Goal: Information Seeking & Learning: Learn about a topic

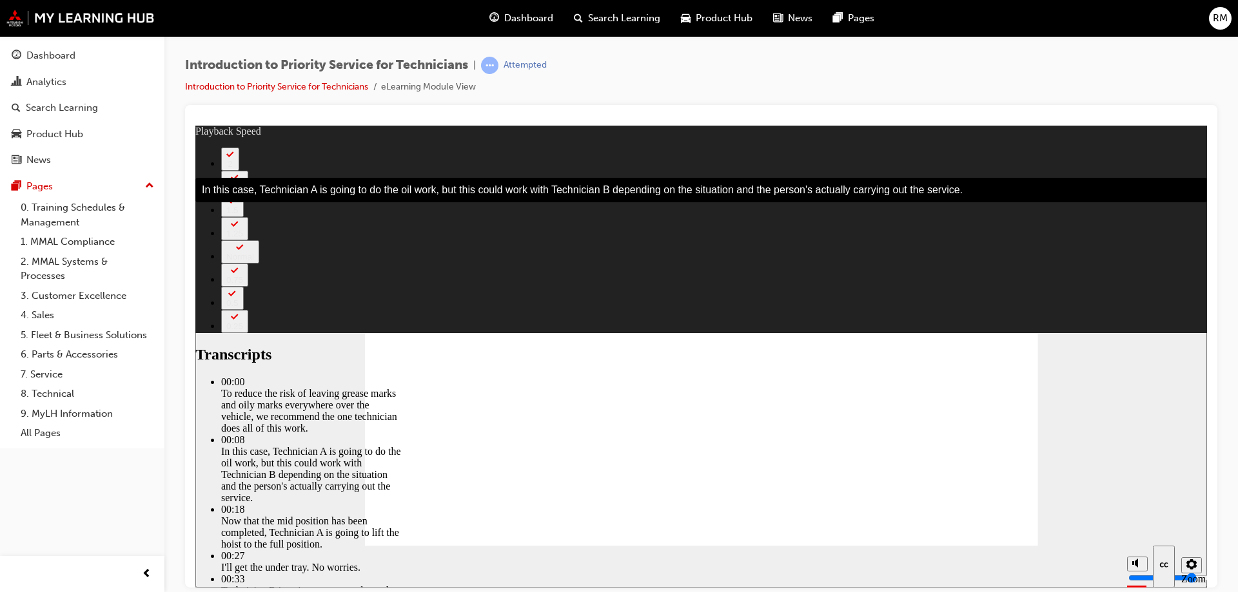
click at [1107, 545] on section "Playback Speed 2 1.75" at bounding box center [700, 566] width 1011 height 42
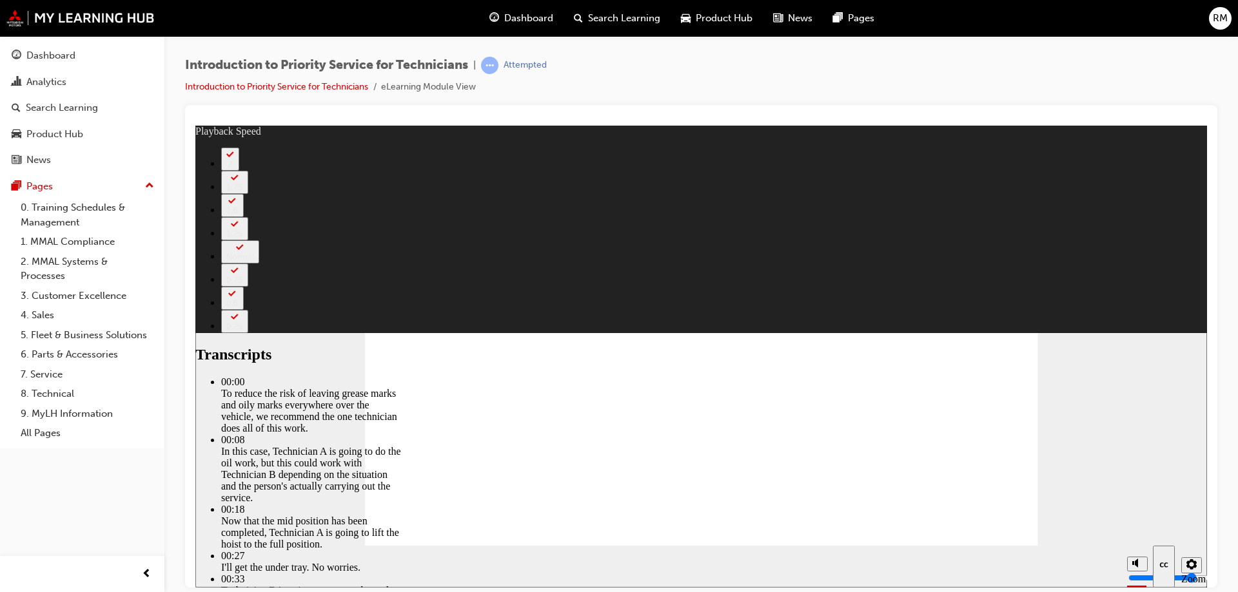
type input "26"
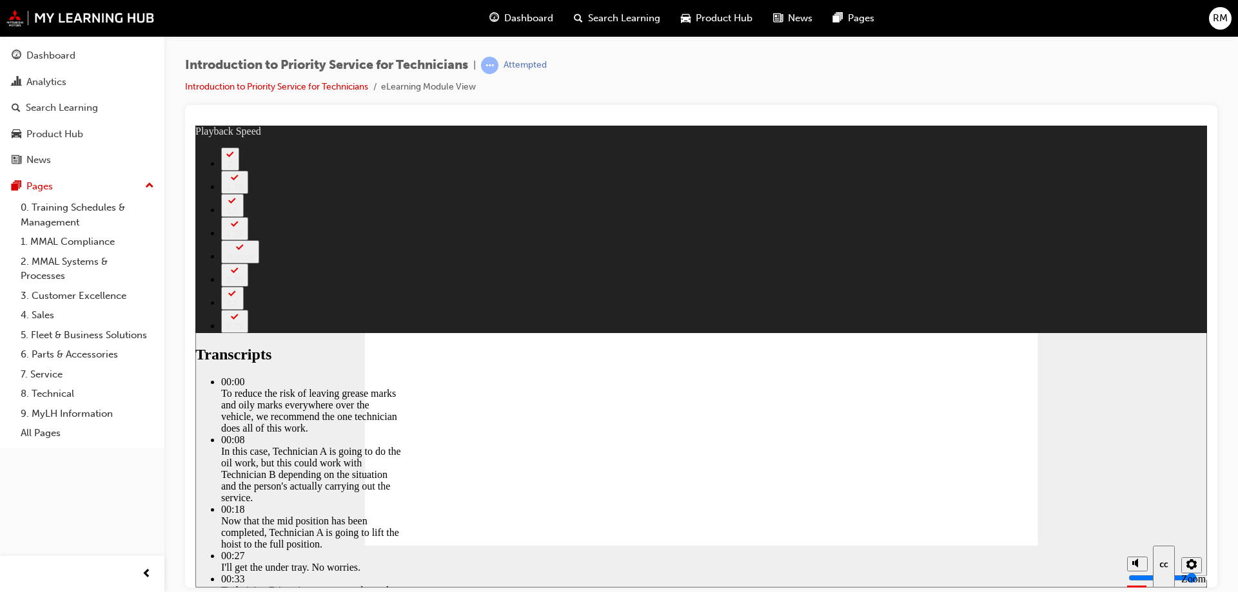
click at [215, 146] on icon "Sidebar Toggle" at bounding box center [211, 145] width 19 height 8
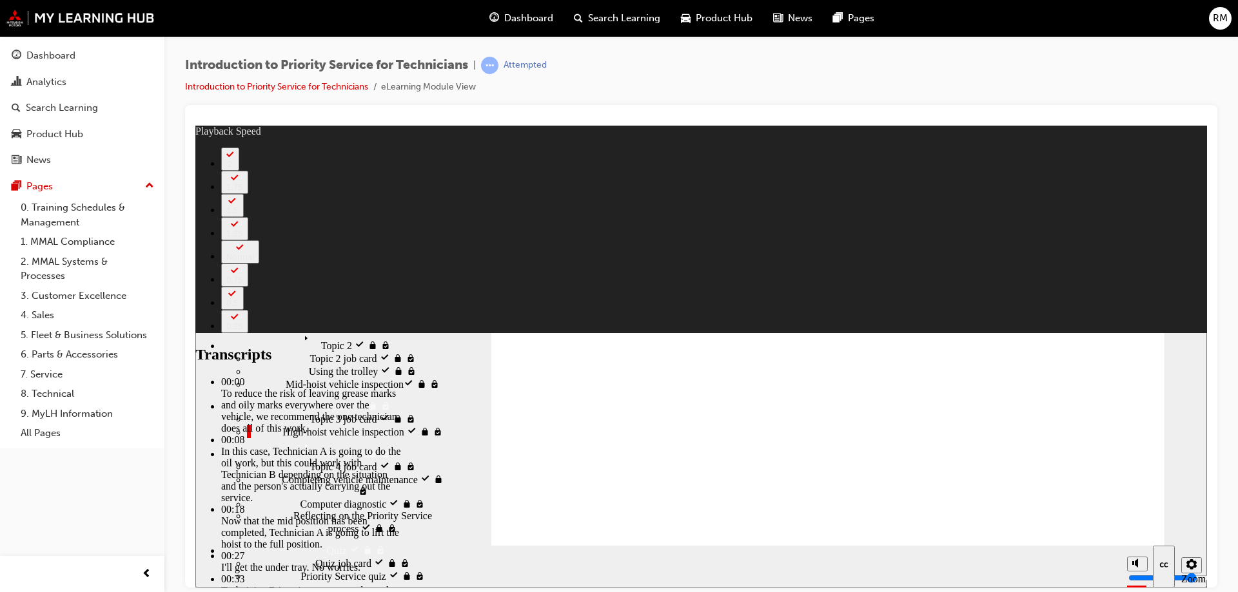
click at [258, 435] on div "High-hoist vehicle inspection visited High-hoist vehicle inspection" at bounding box center [347, 431] width 200 height 13
click at [309, 412] on span "Topic 3 job card visited" at bounding box center [357, 418] width 97 height 12
type input "52"
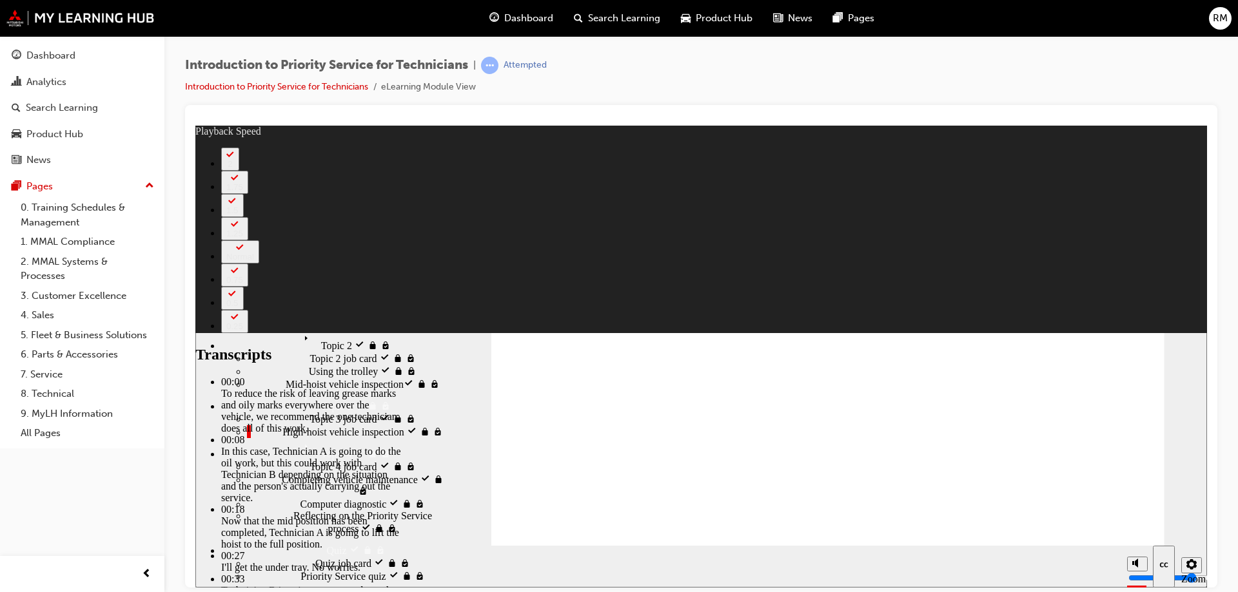
type input "0"
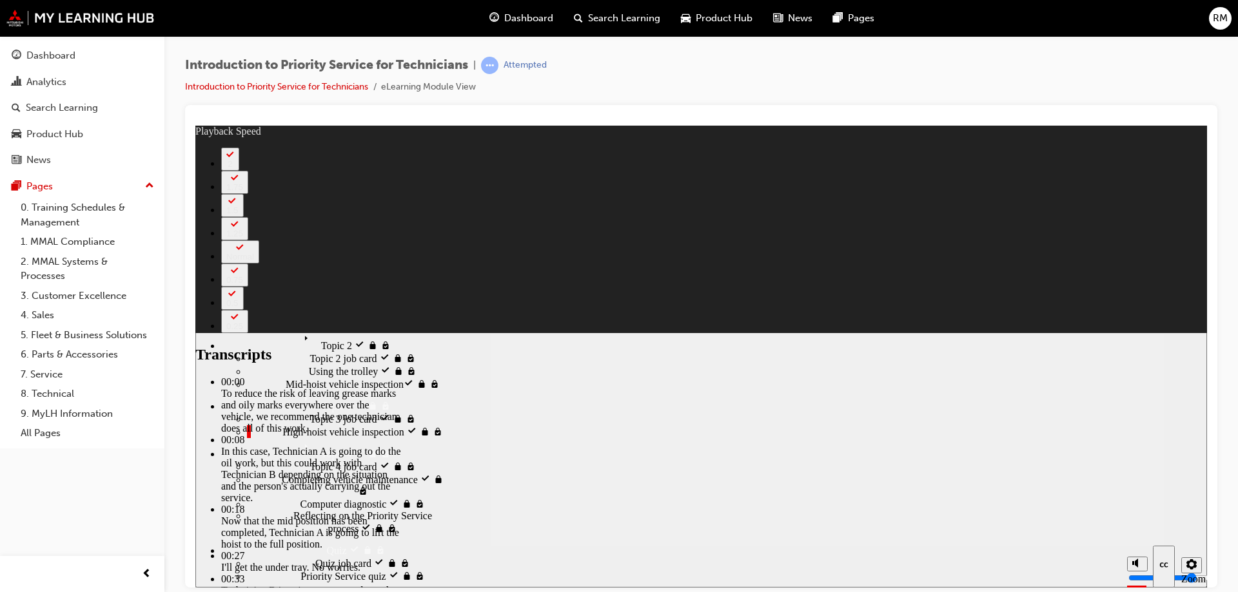
type input "1"
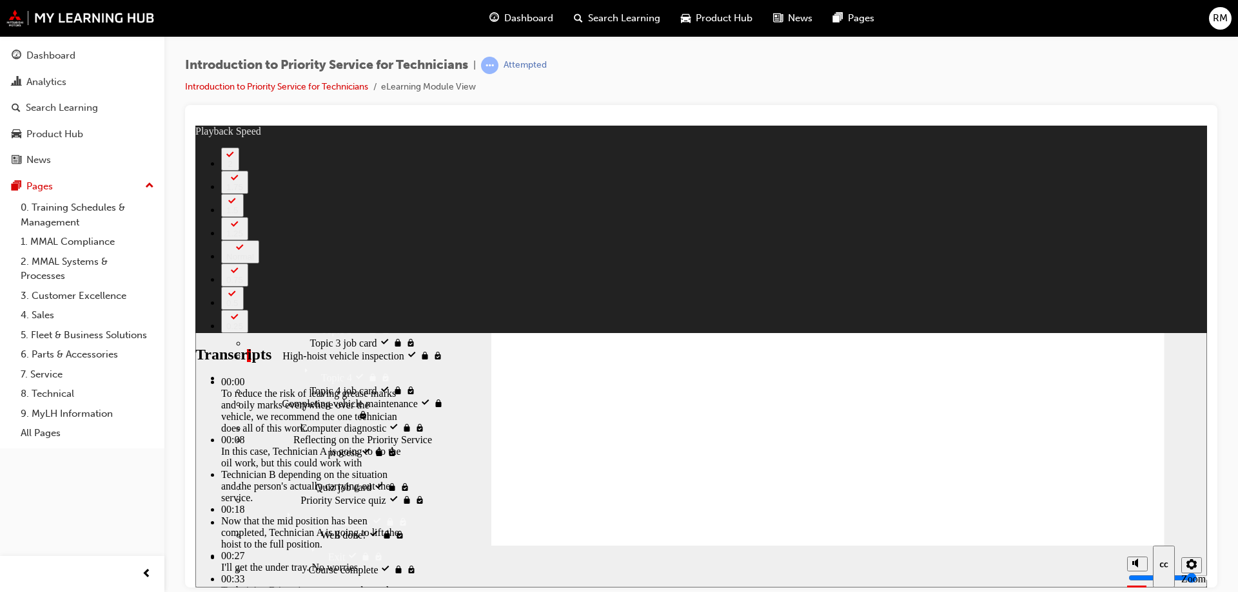
scroll to position [77, 0]
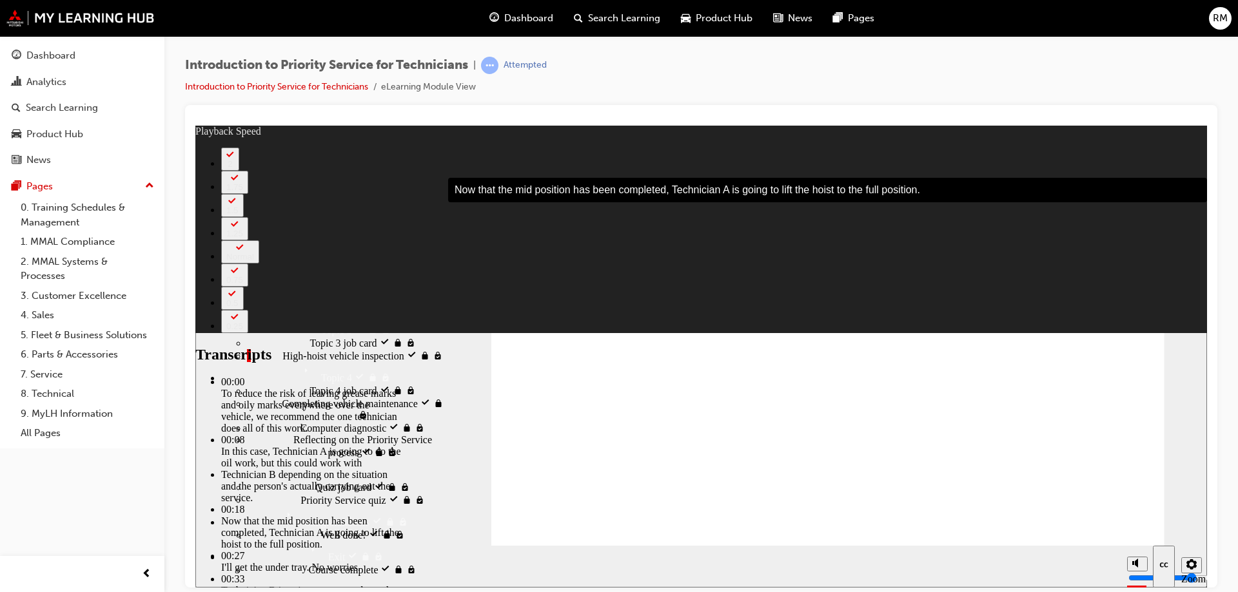
type input "25"
click at [475, 150] on div "Sidebar Toggle" at bounding box center [464, 146] width 22 height 10
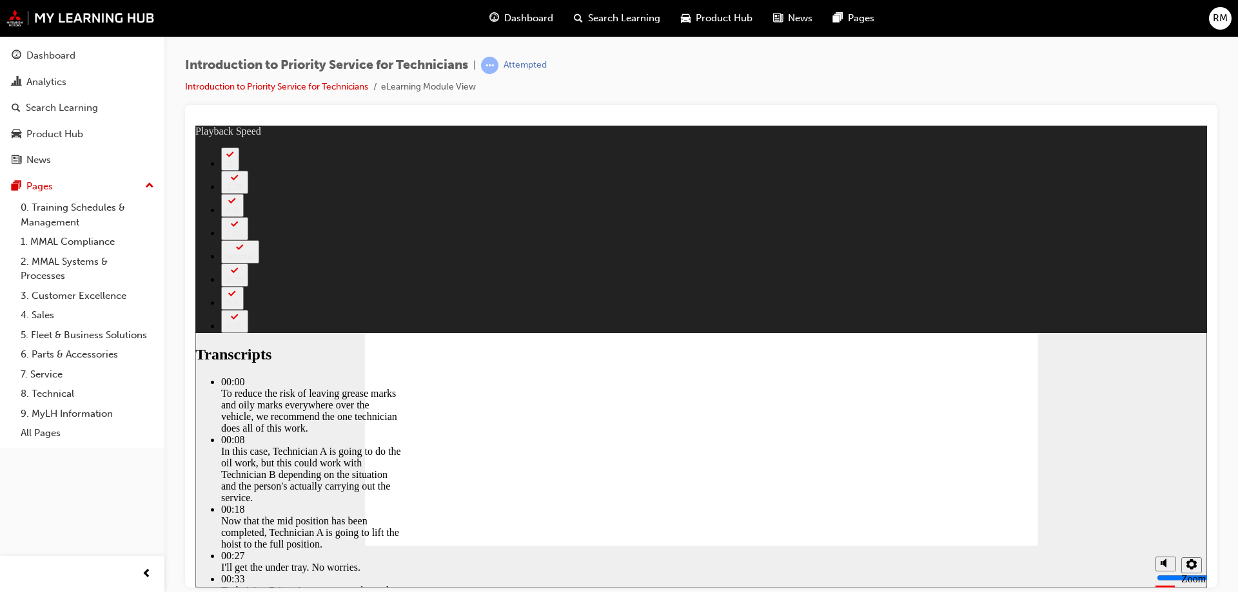
type input "46"
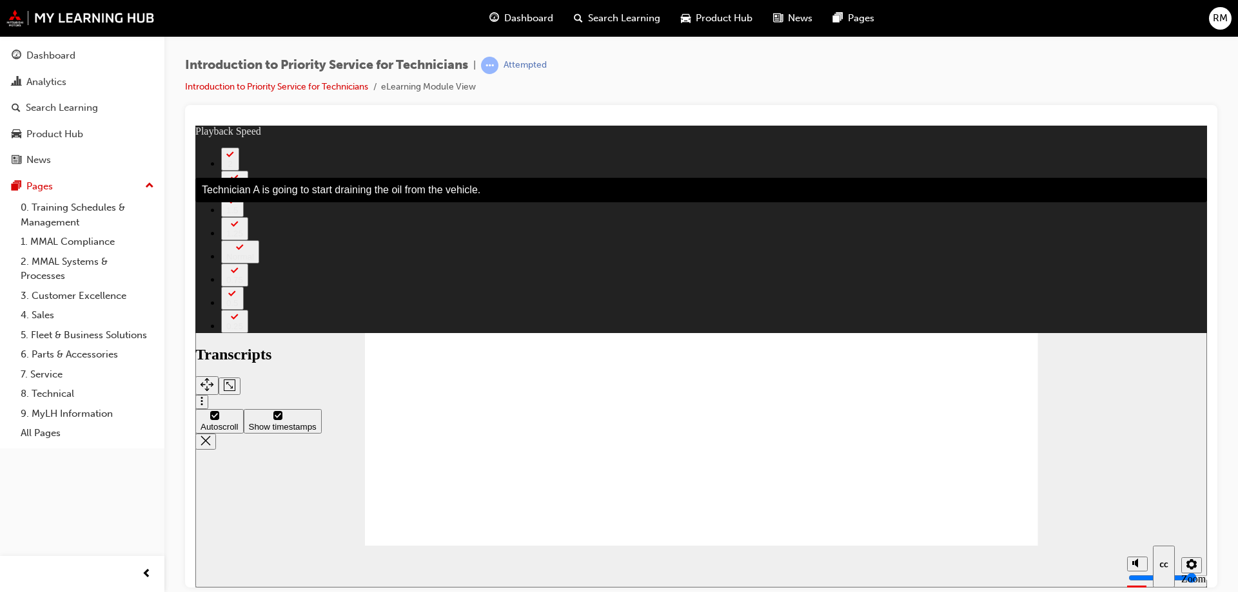
type input "118"
click at [1073, 146] on span "AUDIO PREFERENCES" at bounding box center [1087, 150] width 64 height 19
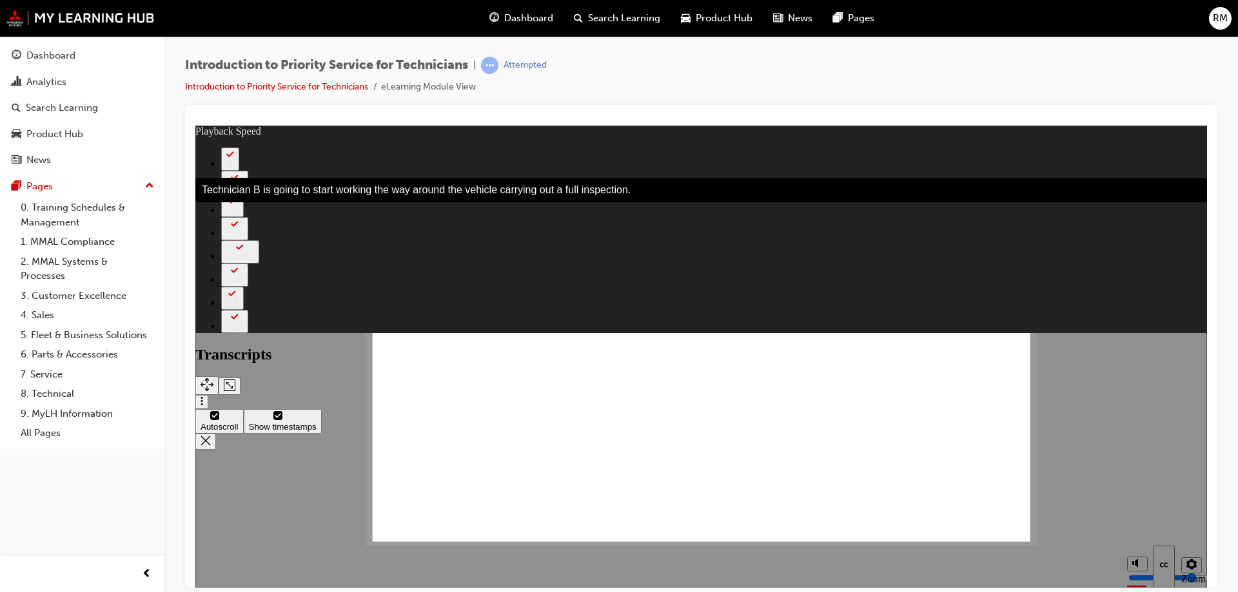
type input "132"
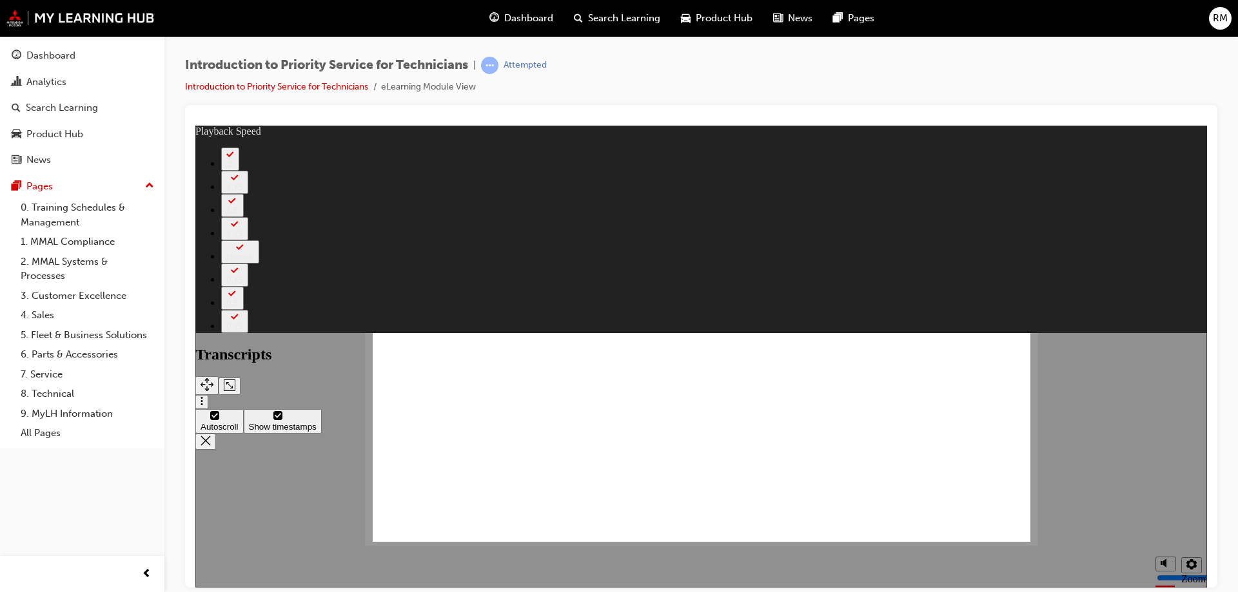
drag, startPoint x: 561, startPoint y: 445, endPoint x: 547, endPoint y: 444, distance: 14.2
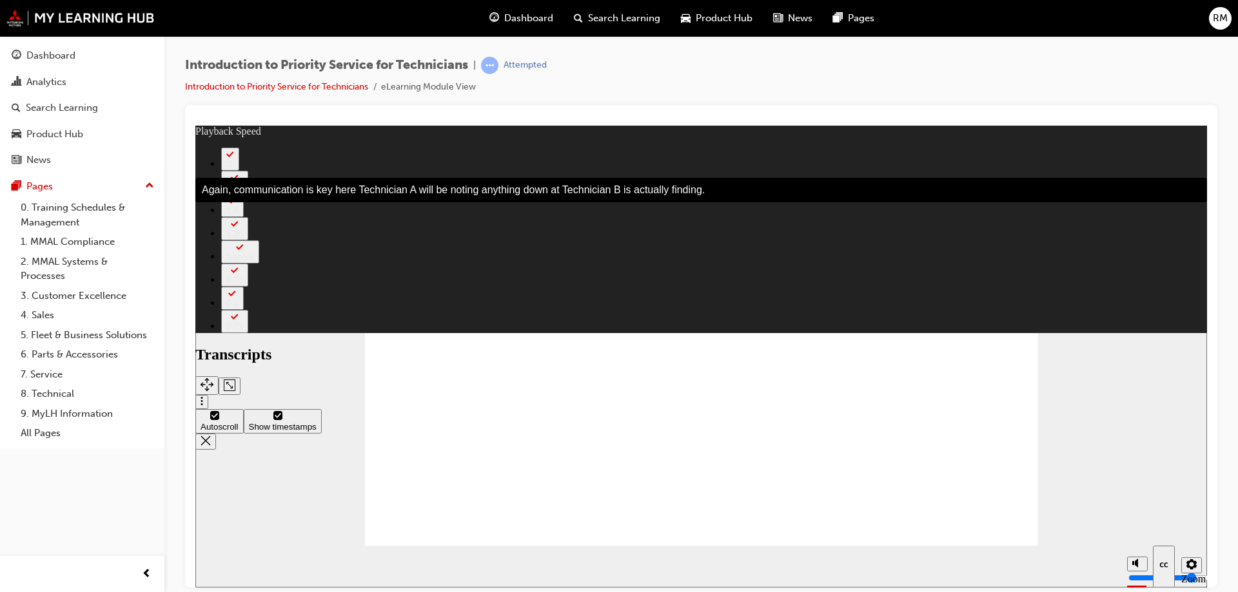
click at [1064, 144] on span "AUDIO PREFERENCES" at bounding box center [1087, 150] width 64 height 19
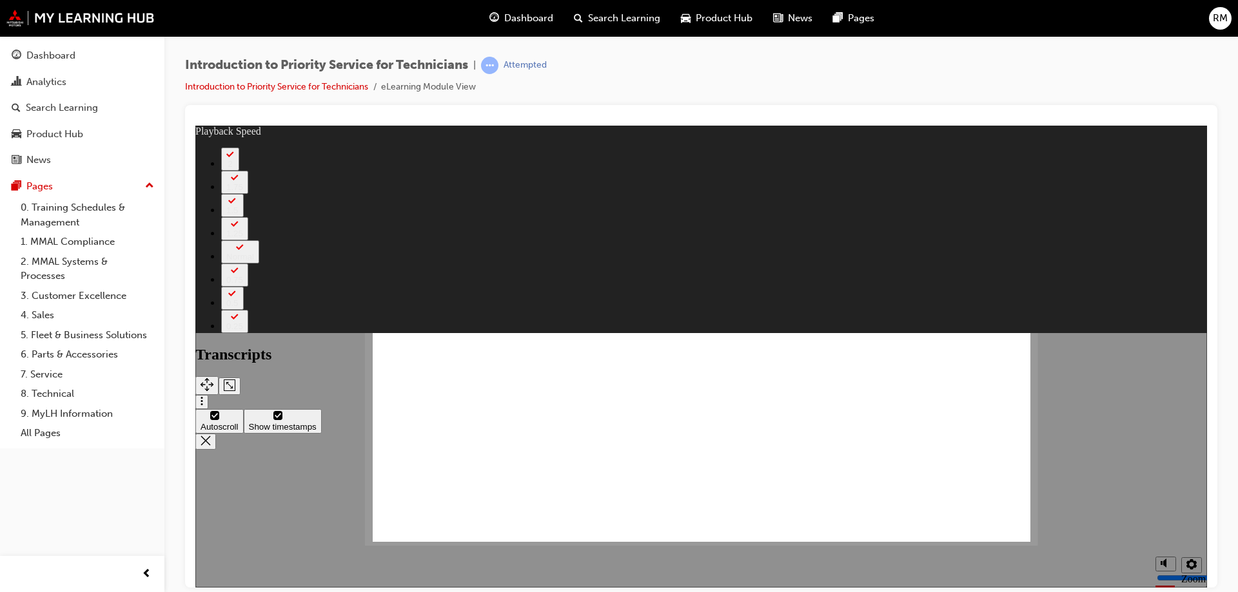
type input "139"
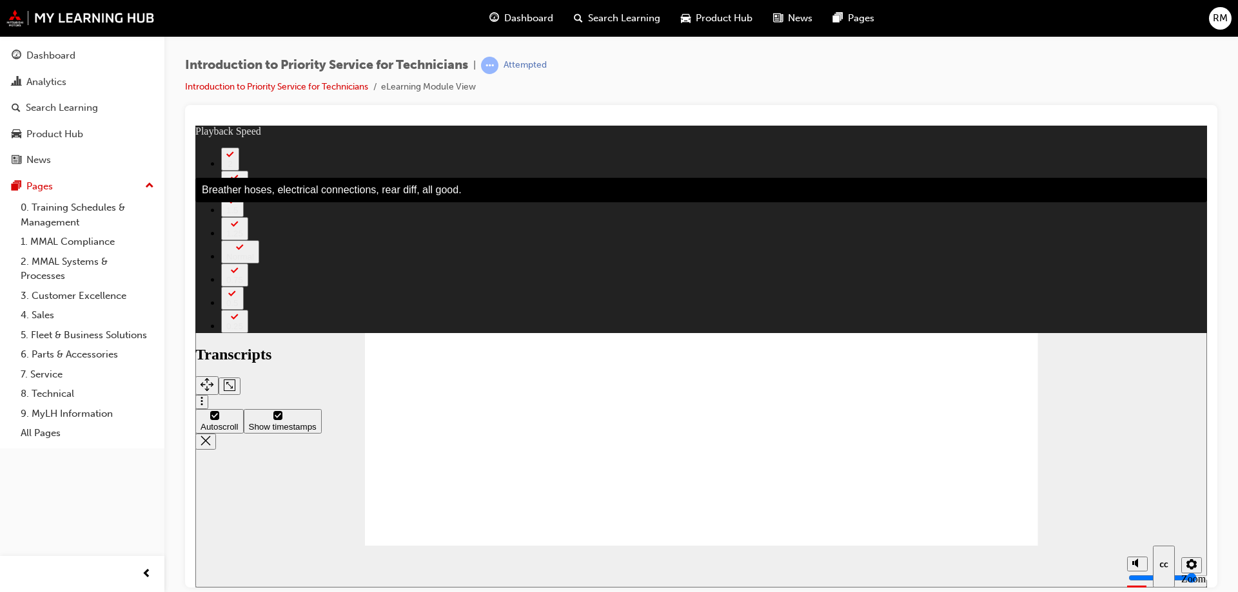
type input "181"
